Goal: Information Seeking & Learning: Learn about a topic

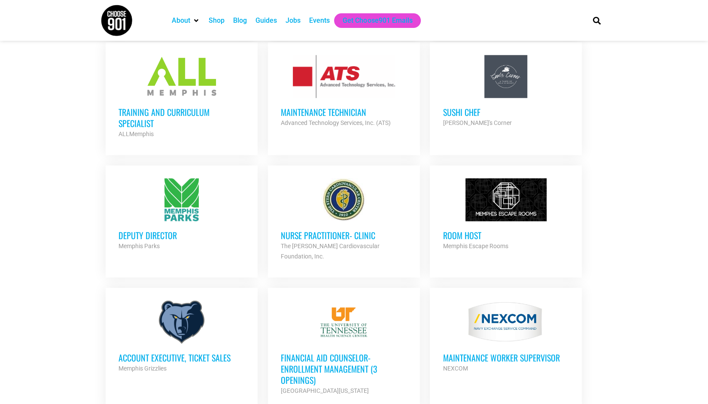
scroll to position [613, 0]
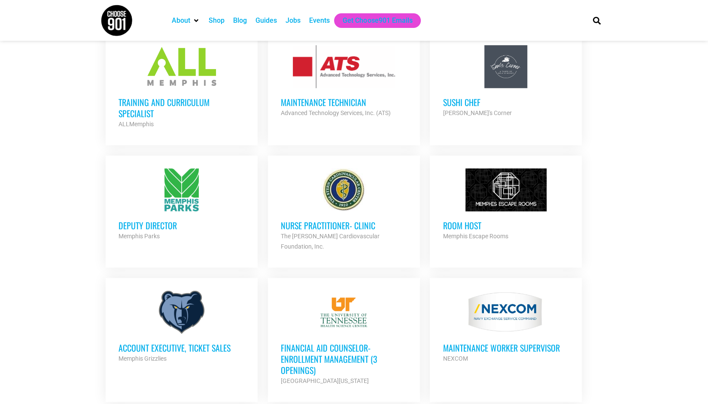
click at [144, 220] on h3 "Deputy Director" at bounding box center [182, 225] width 126 height 11
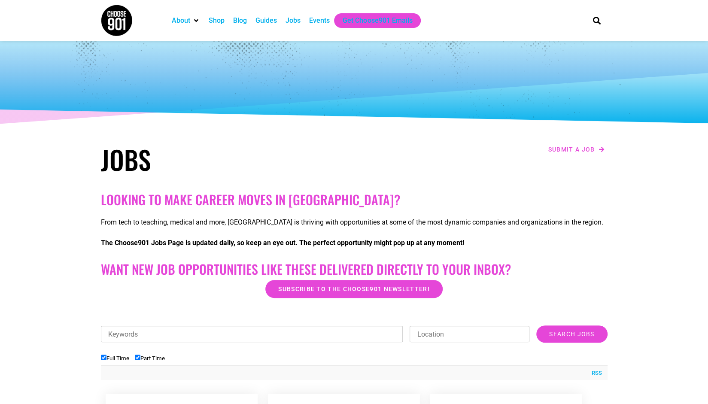
click at [139, 356] on input "Part Time" at bounding box center [138, 358] width 6 height 6
checkbox input "false"
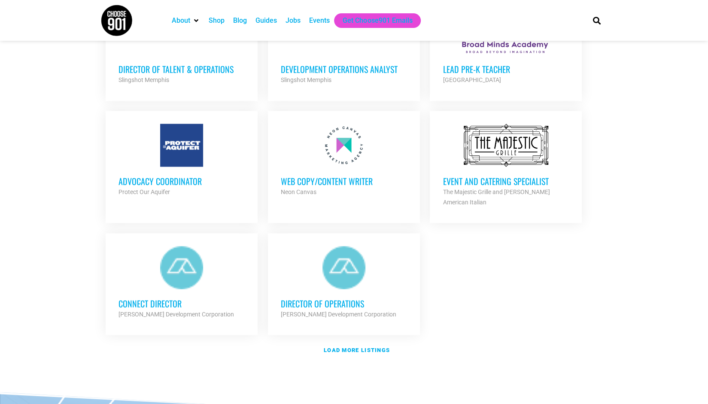
scroll to position [905, 0]
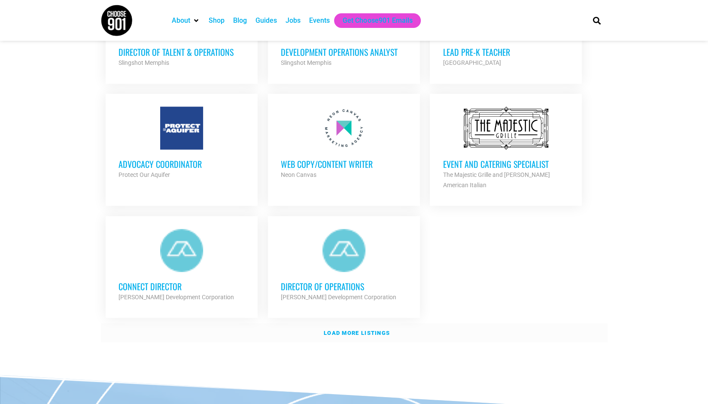
click at [363, 323] on link "Load more listings" at bounding box center [354, 333] width 507 height 20
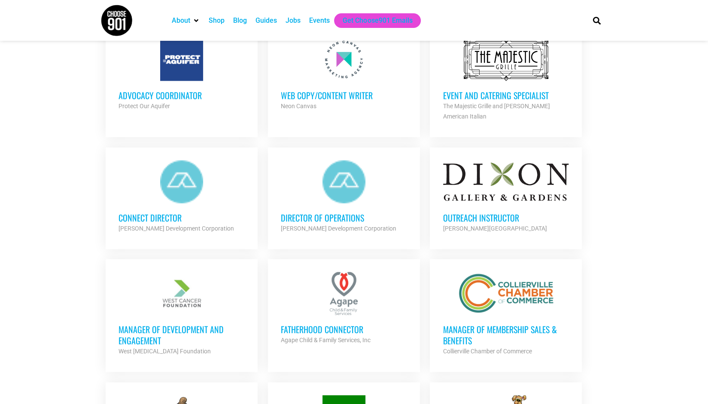
scroll to position [990, 0]
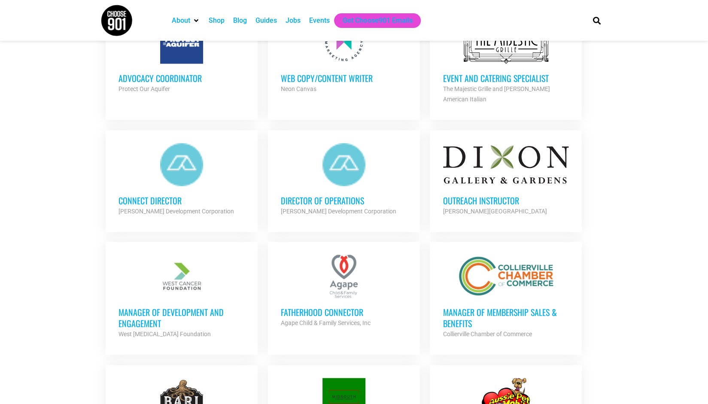
click at [503, 198] on h3 "Outreach Instructor" at bounding box center [506, 200] width 126 height 11
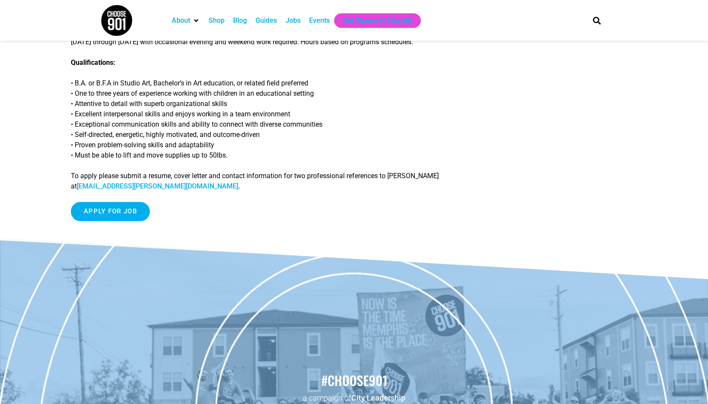
scroll to position [260, 0]
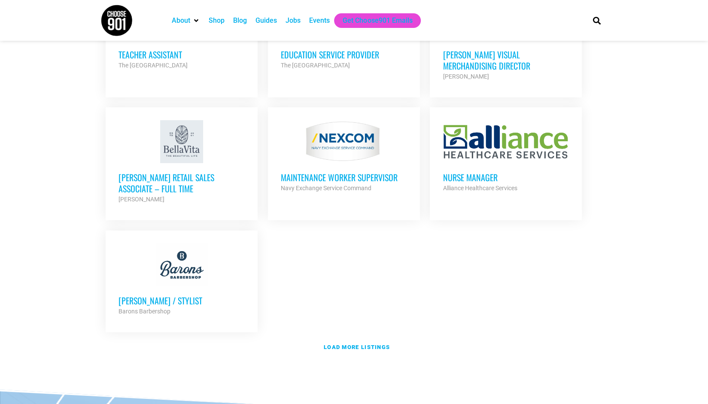
scroll to position [1751, 0]
click at [125, 171] on h3 "[PERSON_NAME] Retail Sales Associate – Full Time" at bounding box center [182, 182] width 126 height 22
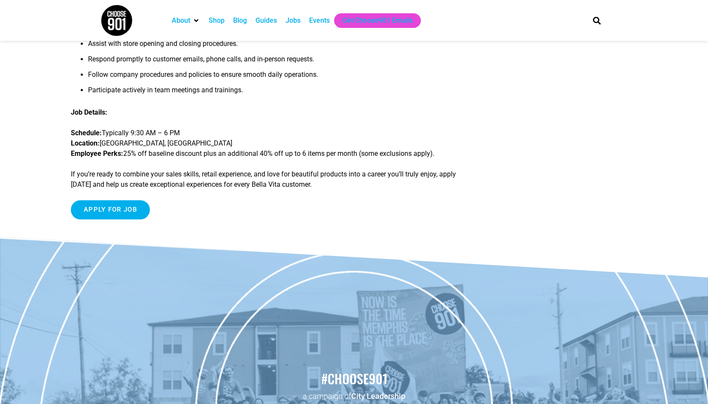
scroll to position [269, 0]
click at [137, 214] on input "Apply for job" at bounding box center [110, 209] width 79 height 19
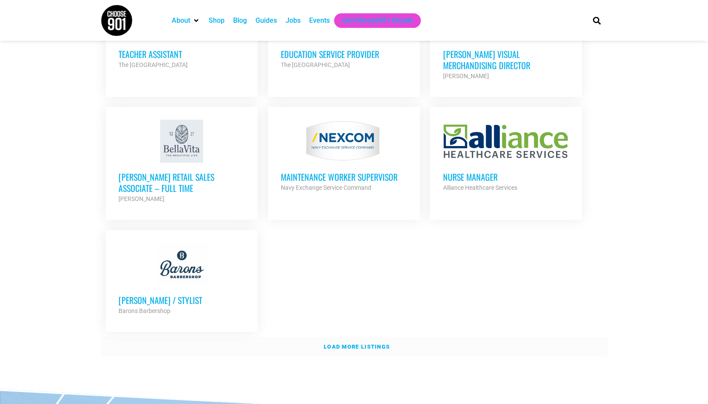
click at [363, 344] on strong "Load more listings" at bounding box center [357, 347] width 66 height 6
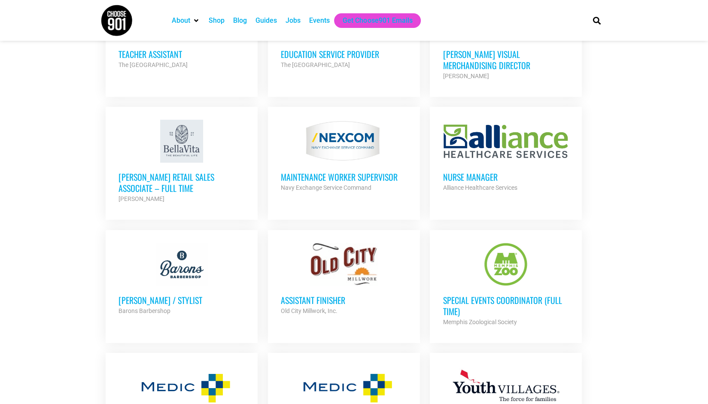
click at [490, 295] on h3 "Special Events Coordinator (Full Time)" at bounding box center [506, 306] width 126 height 22
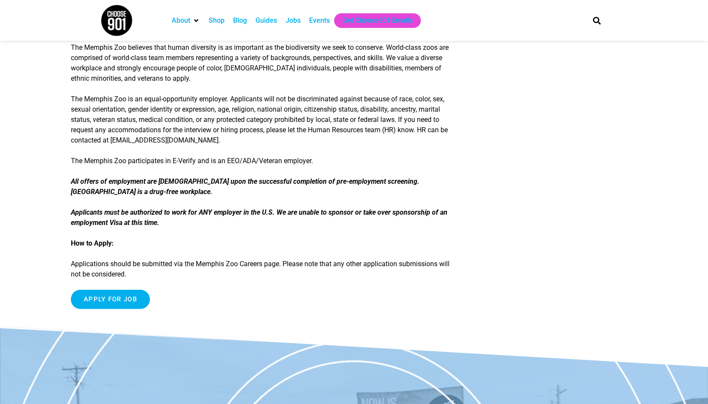
scroll to position [1304, 0]
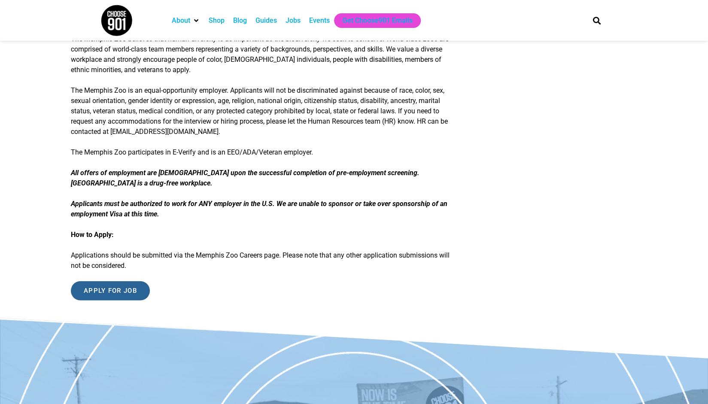
click at [105, 298] on input "Apply for job" at bounding box center [110, 290] width 79 height 19
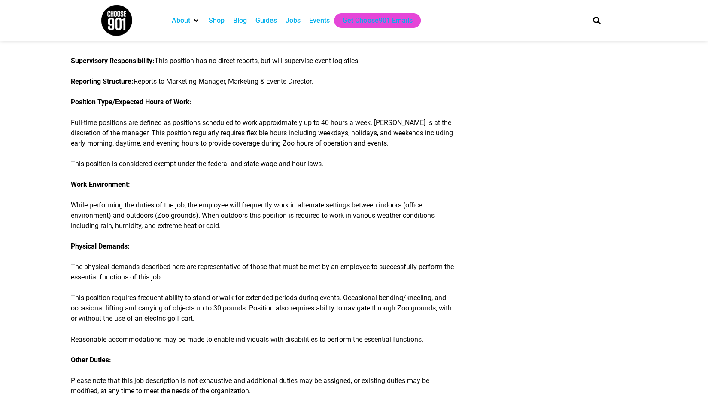
scroll to position [740, 0]
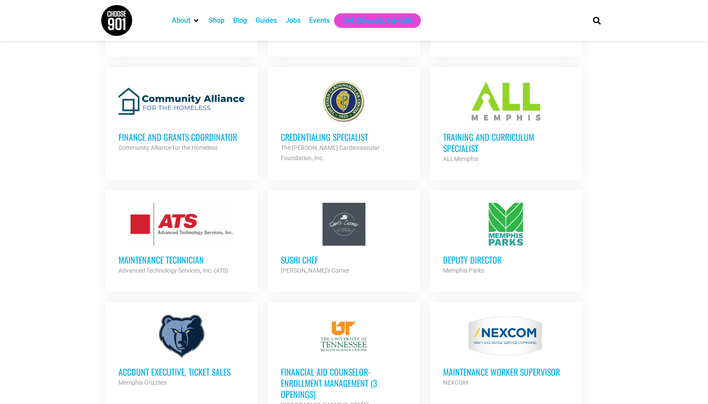
scroll to position [450, 0]
click at [144, 390] on link "Account Executive, Ticket Sales Memphis Grizzlies Partner Org Full Time" at bounding box center [182, 351] width 152 height 99
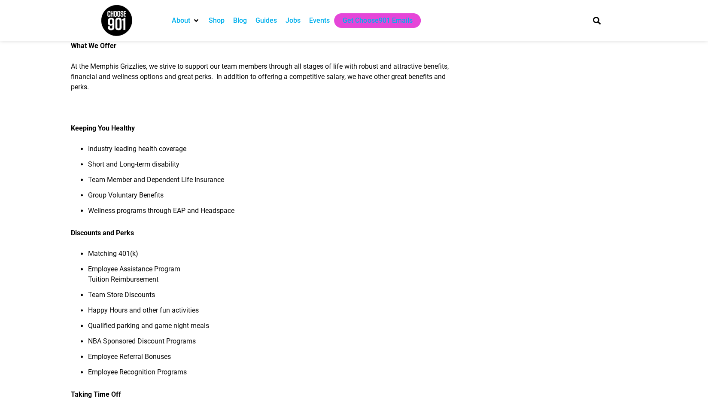
scroll to position [571, 0]
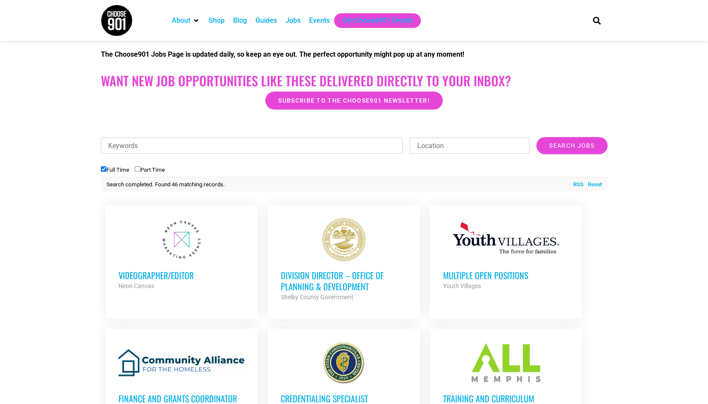
scroll to position [181, 0]
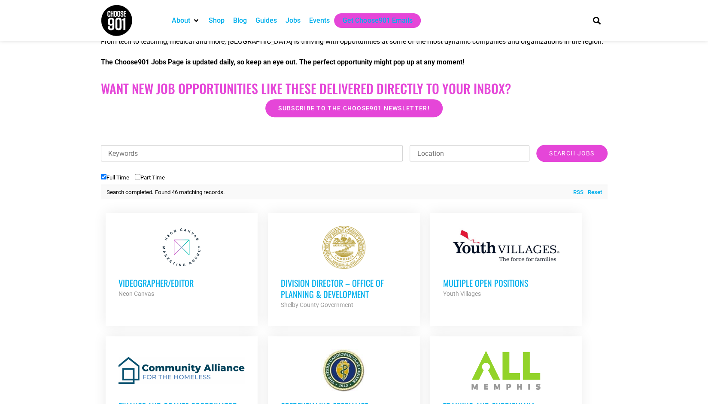
click at [174, 280] on h3 "Videographer/Editor" at bounding box center [182, 282] width 126 height 11
